Goal: Task Accomplishment & Management: Use online tool/utility

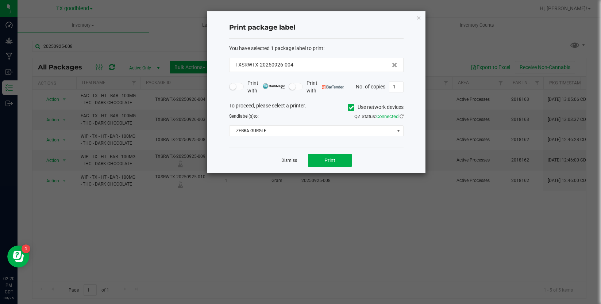
click at [292, 161] on link "Dismiss" at bounding box center [289, 160] width 16 height 6
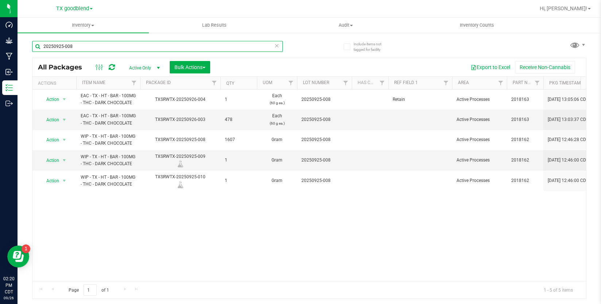
drag, startPoint x: 199, startPoint y: 47, endPoint x: 31, endPoint y: 54, distance: 168.0
click at [31, 54] on div "Include items not tagged for facility 20250925-008 All Packages Active Only Act…" at bounding box center [310, 143] width 584 height 223
type input "dry flower"
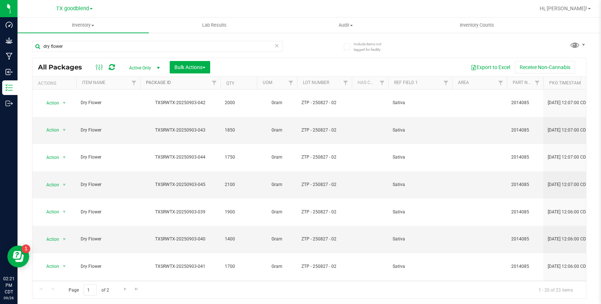
click at [163, 83] on link "Package ID" at bounding box center [158, 82] width 25 height 5
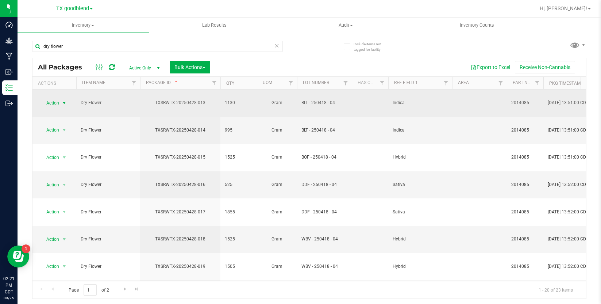
click at [62, 101] on span "select" at bounding box center [64, 103] width 9 height 10
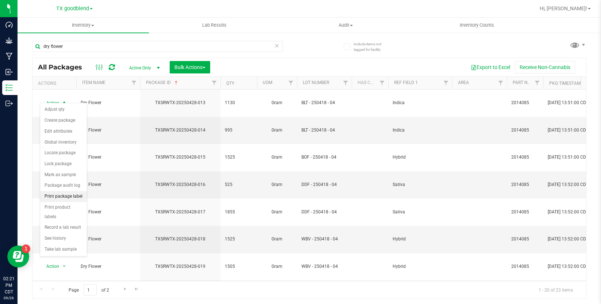
click at [72, 199] on li "Print package label" at bounding box center [63, 196] width 47 height 11
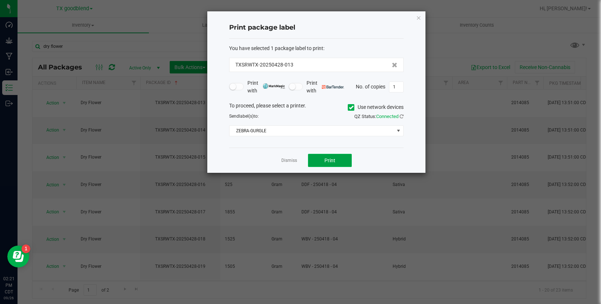
click at [312, 157] on button "Print" at bounding box center [330, 160] width 44 height 13
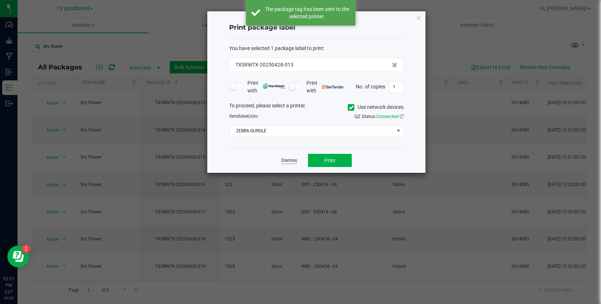
click at [283, 158] on link "Dismiss" at bounding box center [289, 160] width 16 height 6
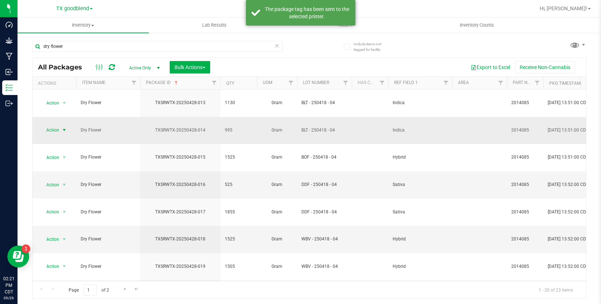
click at [62, 127] on span "select" at bounding box center [64, 130] width 6 height 6
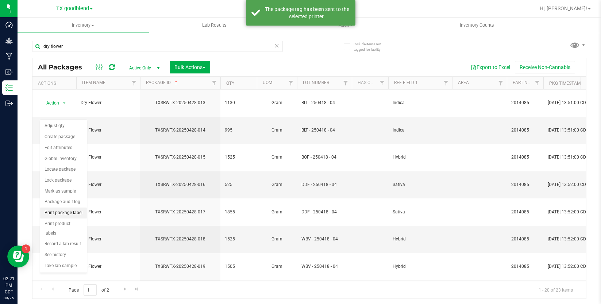
click at [64, 209] on li "Print package label" at bounding box center [63, 212] width 47 height 11
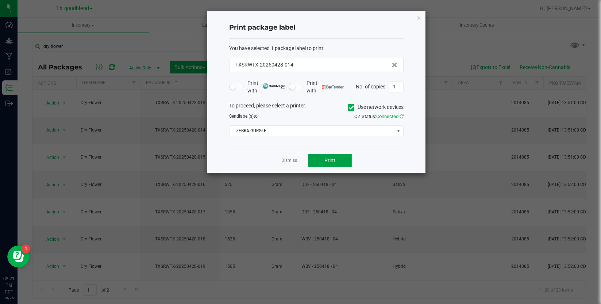
click at [326, 160] on span "Print" at bounding box center [329, 160] width 11 height 6
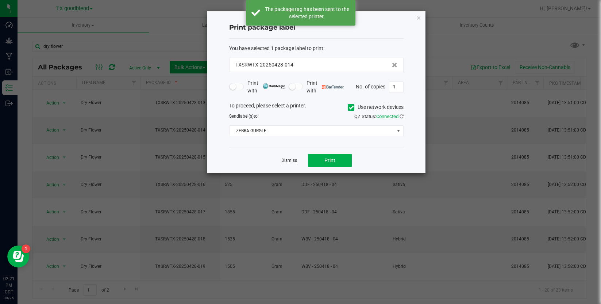
click at [294, 158] on link "Dismiss" at bounding box center [289, 160] width 16 height 6
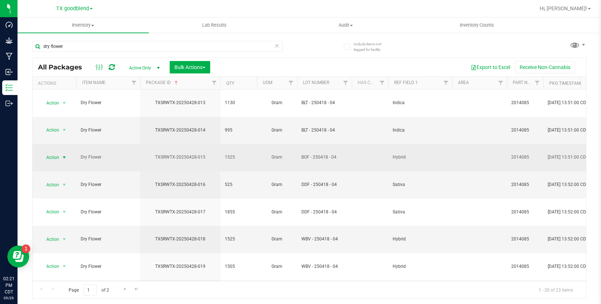
click at [55, 152] on span "Action" at bounding box center [50, 157] width 20 height 10
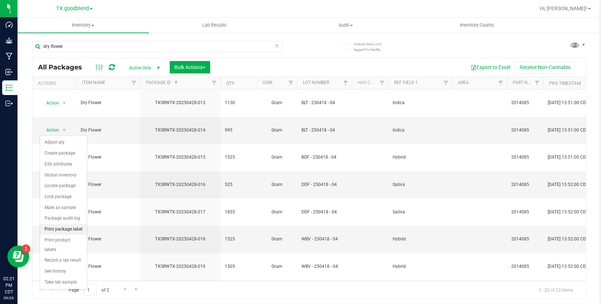
click at [58, 231] on li "Print package label" at bounding box center [63, 229] width 47 height 11
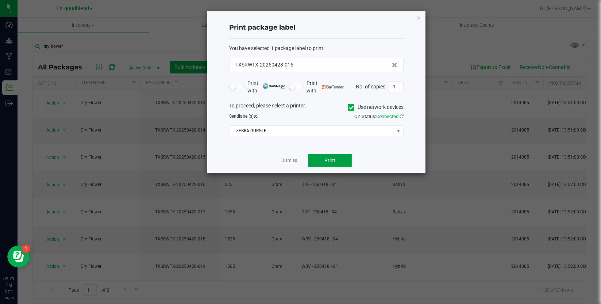
click at [330, 164] on button "Print" at bounding box center [330, 160] width 44 height 13
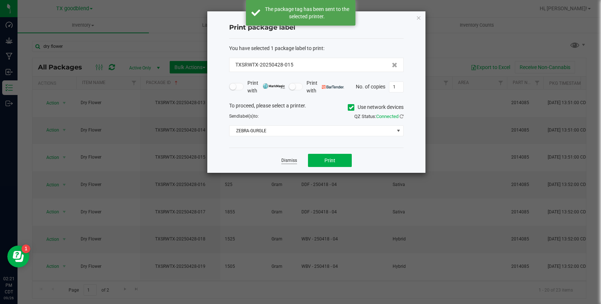
click at [295, 161] on link "Dismiss" at bounding box center [289, 160] width 16 height 6
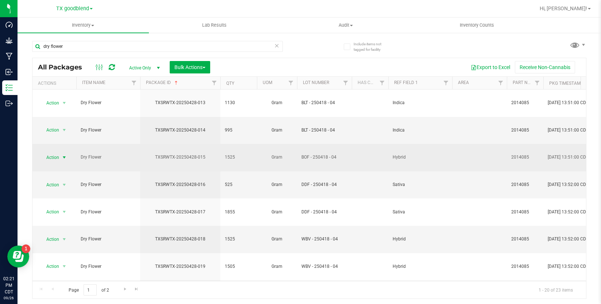
click at [64, 152] on span "select" at bounding box center [64, 157] width 9 height 10
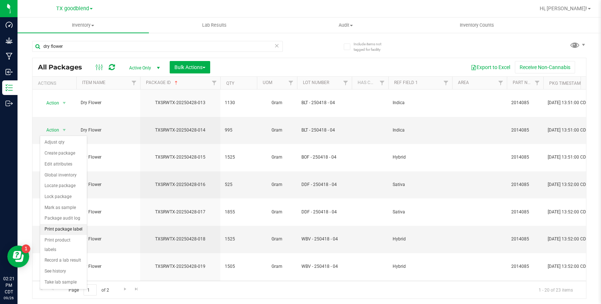
click at [74, 228] on li "Print package label" at bounding box center [63, 229] width 47 height 11
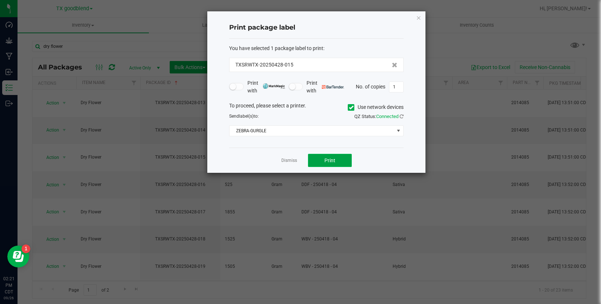
click at [334, 166] on button "Print" at bounding box center [330, 160] width 44 height 13
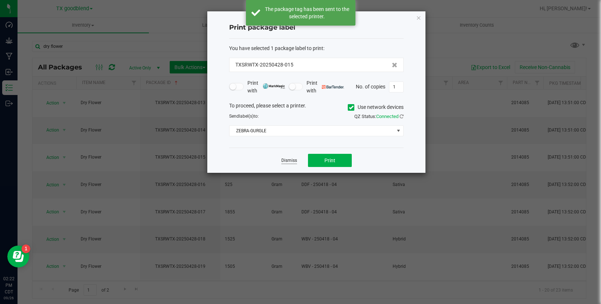
click at [293, 163] on link "Dismiss" at bounding box center [289, 160] width 16 height 6
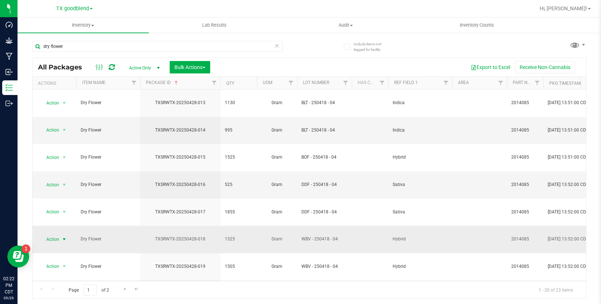
click at [65, 236] on span "select" at bounding box center [64, 239] width 6 height 6
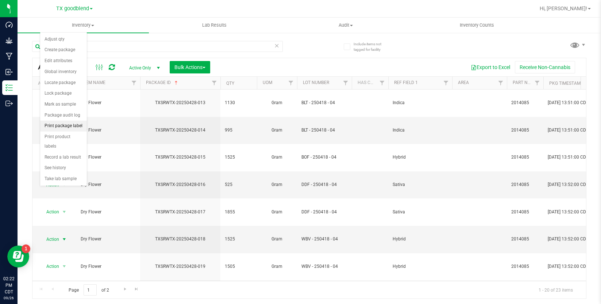
click at [67, 129] on li "Print package label" at bounding box center [63, 125] width 47 height 11
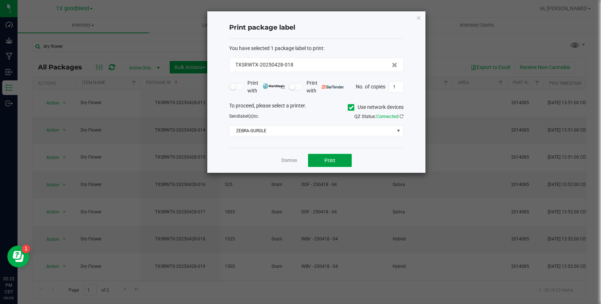
click at [326, 157] on span "Print" at bounding box center [329, 160] width 11 height 6
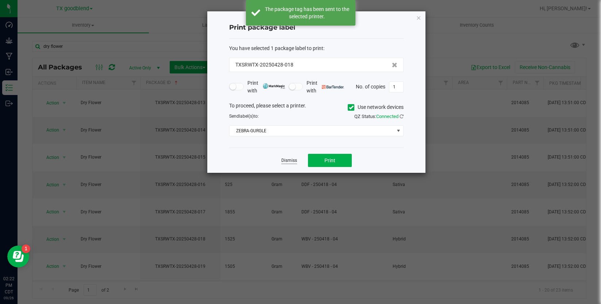
click at [290, 159] on link "Dismiss" at bounding box center [289, 160] width 16 height 6
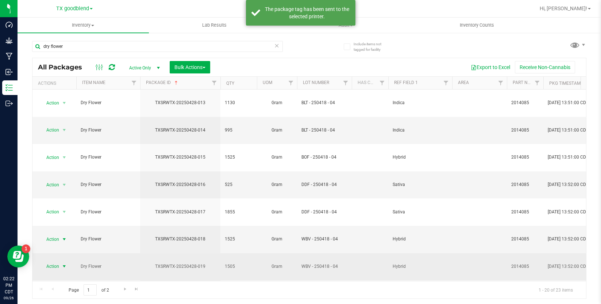
click at [53, 261] on span "Action" at bounding box center [50, 266] width 20 height 10
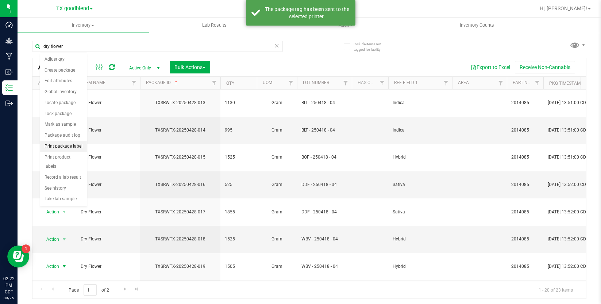
click at [73, 145] on li "Print package label" at bounding box center [63, 146] width 47 height 11
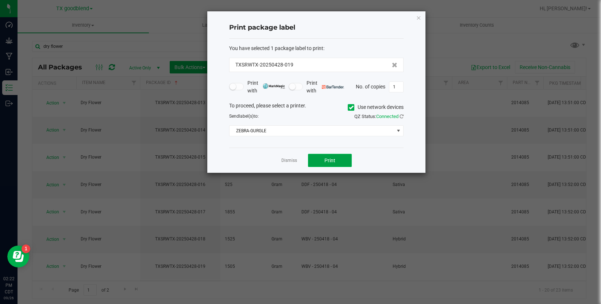
click at [335, 162] on span "Print" at bounding box center [329, 160] width 11 height 6
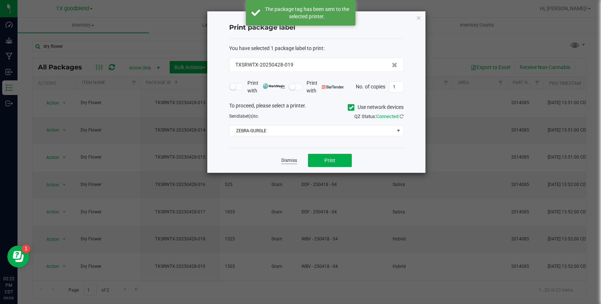
click at [296, 161] on link "Dismiss" at bounding box center [289, 160] width 16 height 6
